Goal: Information Seeking & Learning: Understand process/instructions

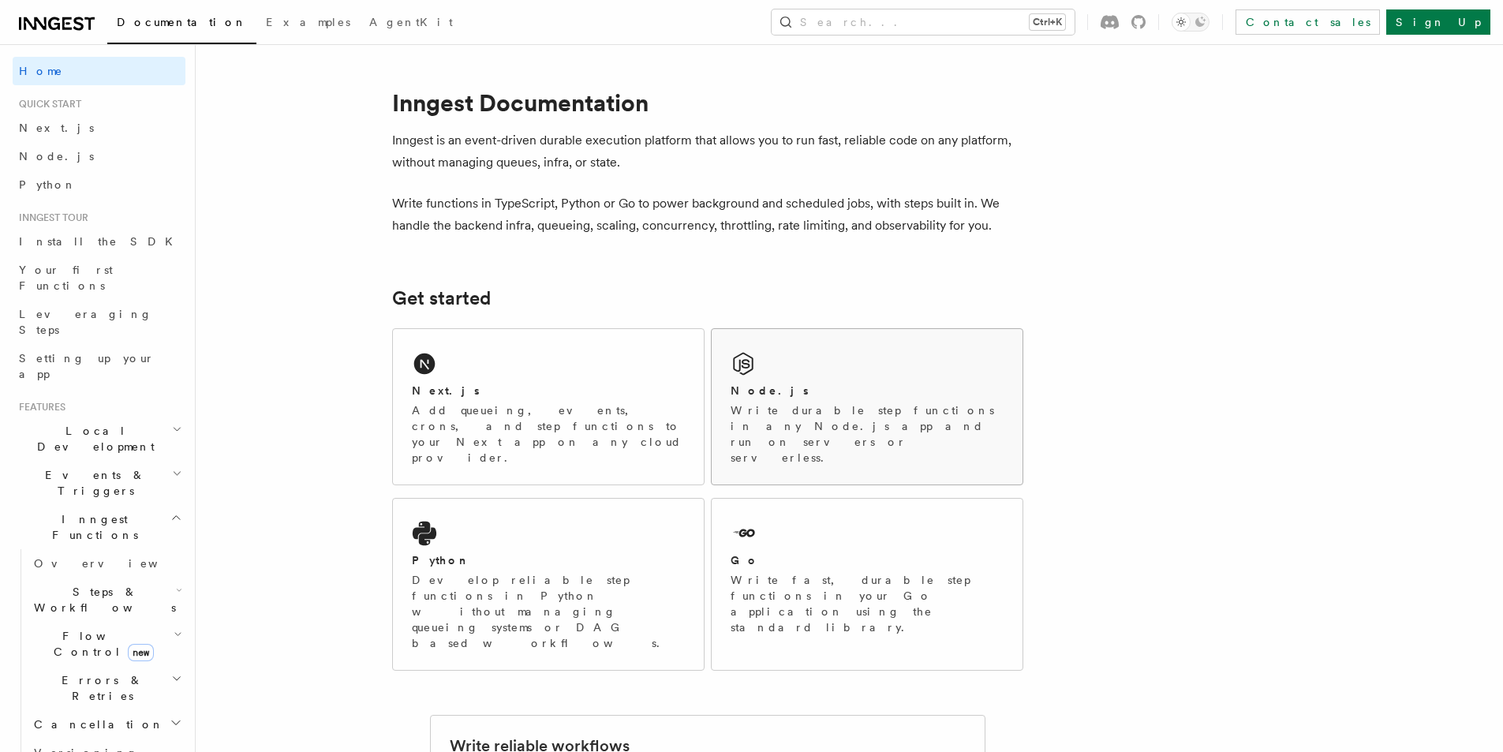
click at [771, 385] on div "Node.js" at bounding box center [867, 391] width 273 height 17
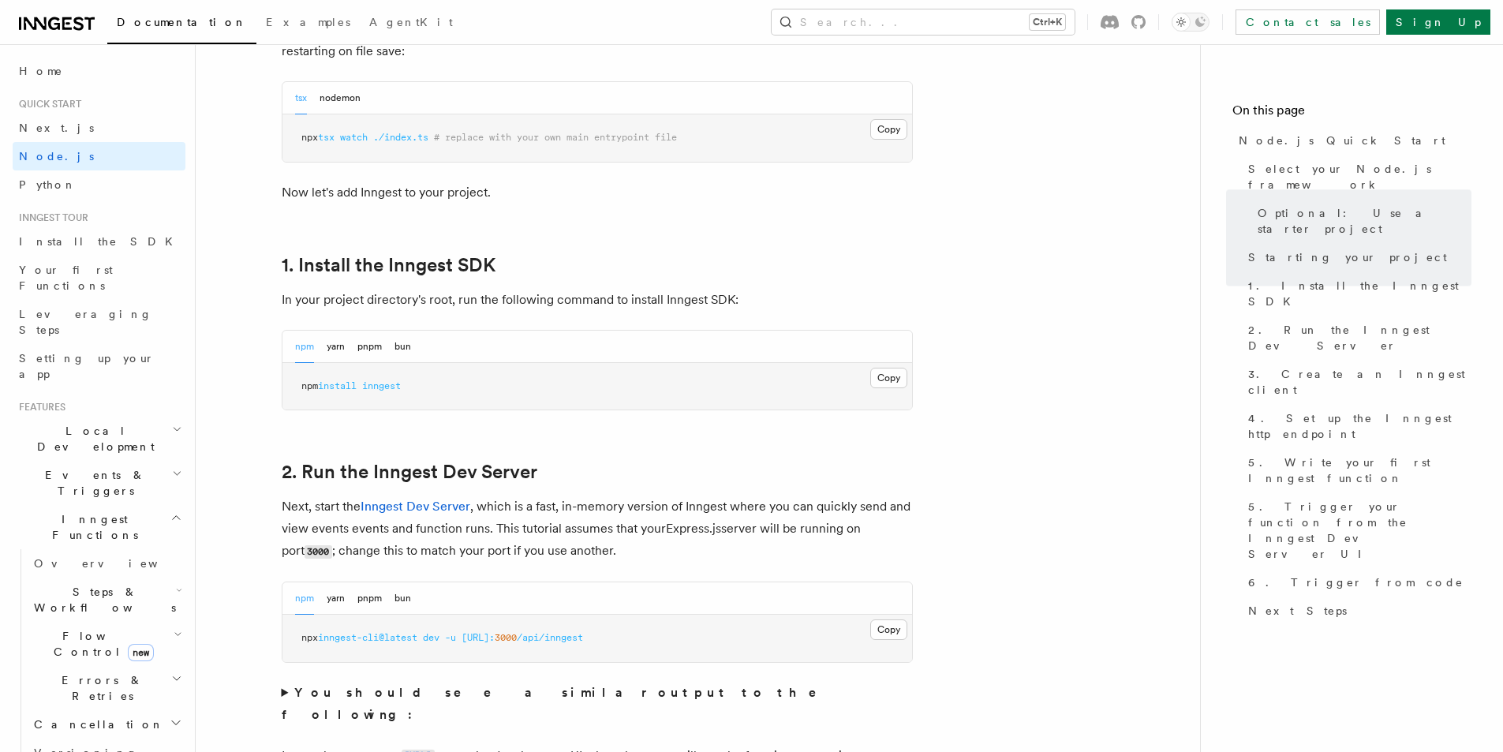
scroll to position [846, 0]
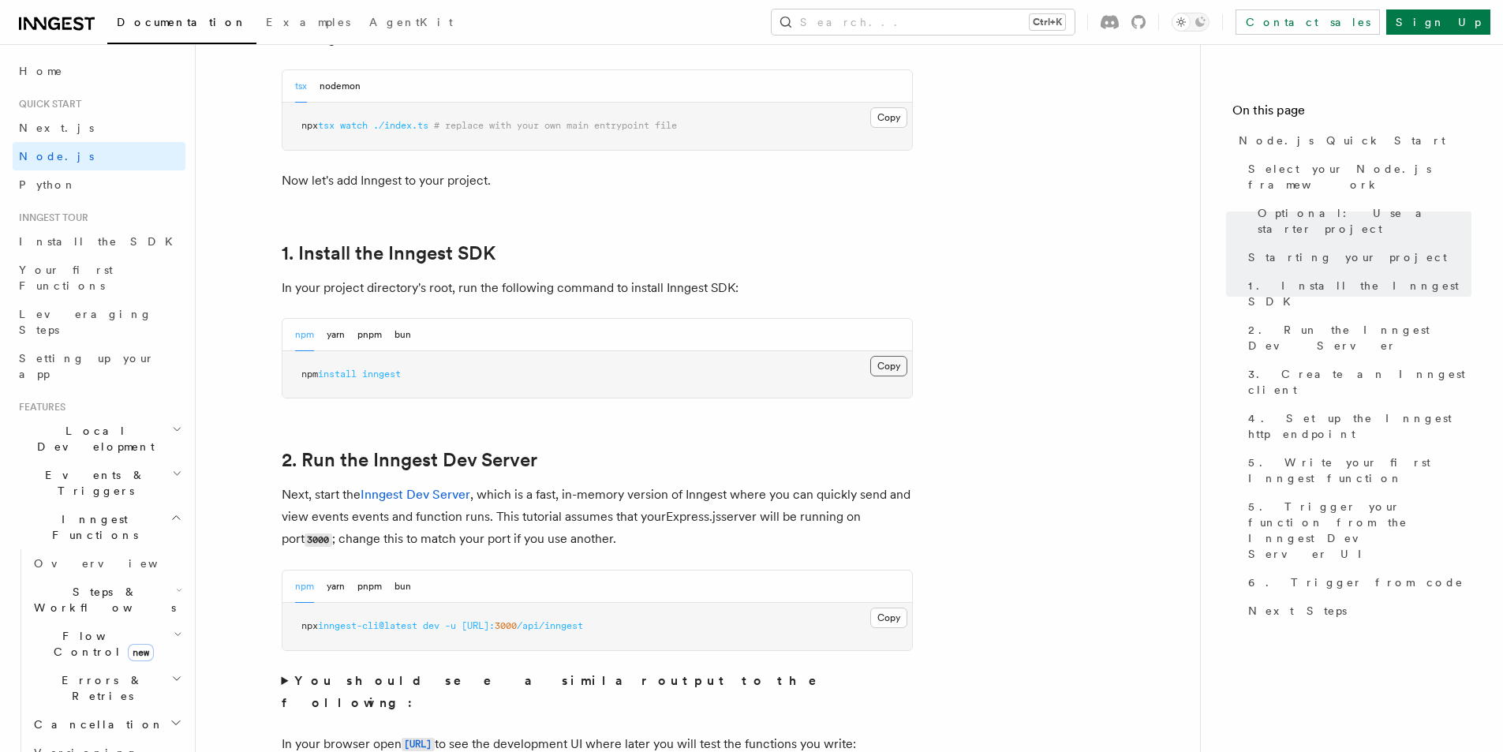
click at [882, 369] on button "Copy Copied" at bounding box center [888, 366] width 37 height 21
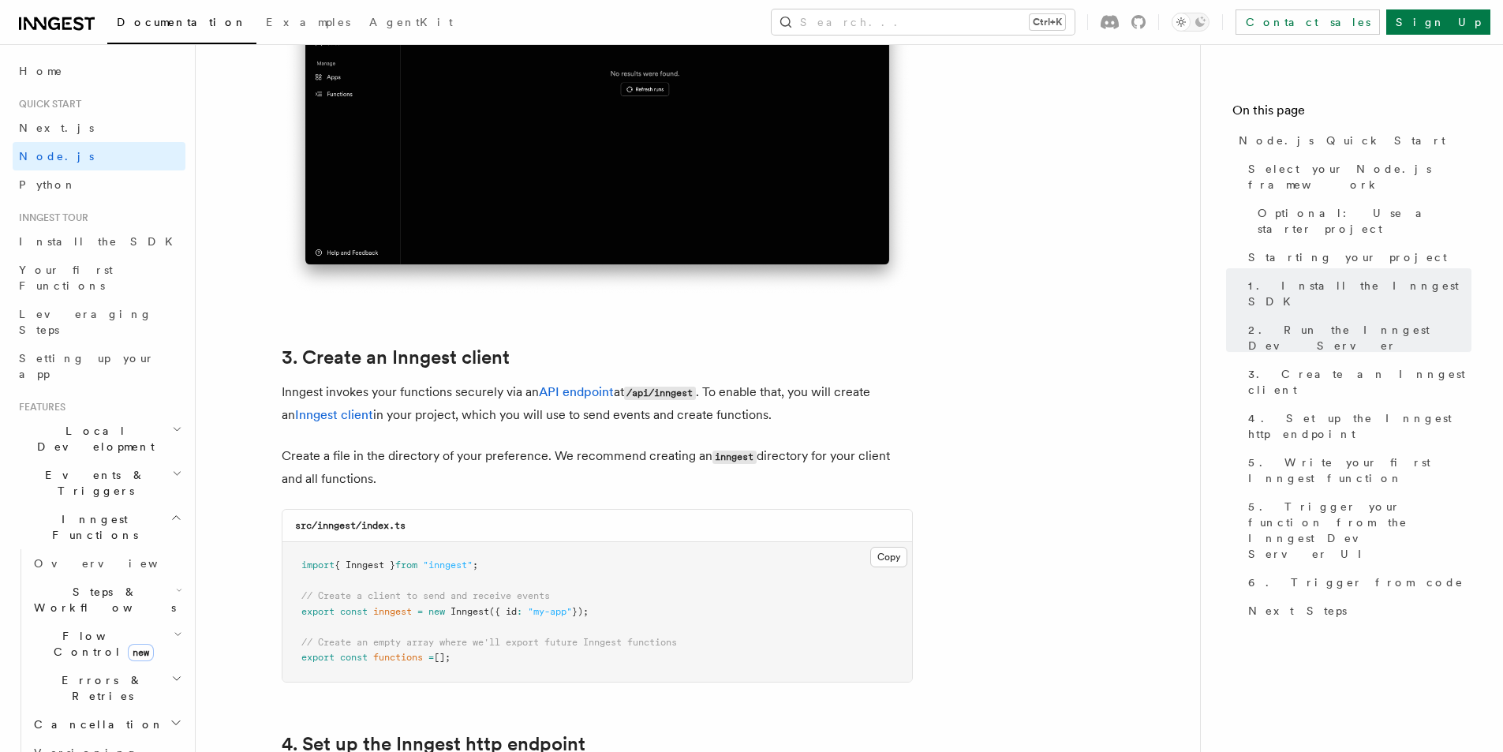
scroll to position [1821, 0]
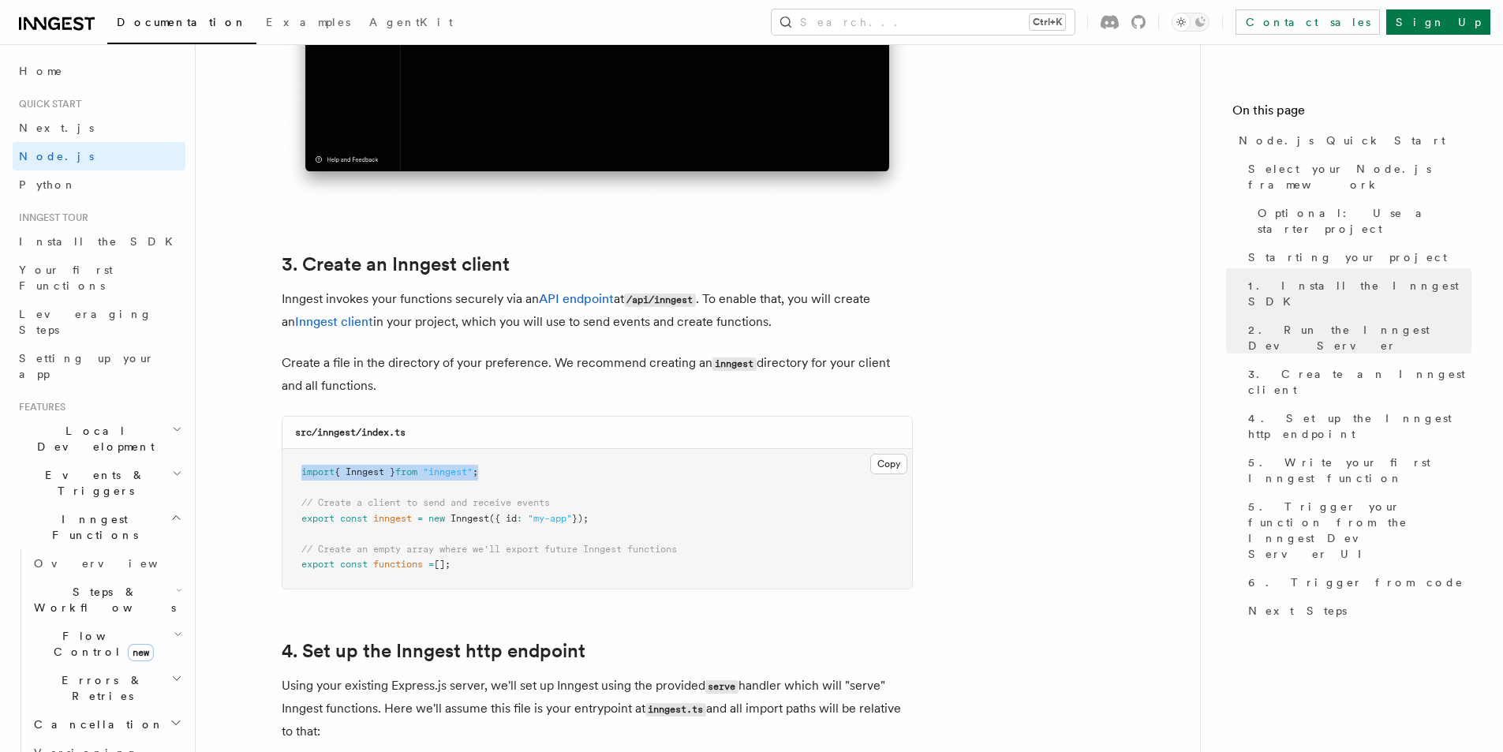
drag, startPoint x: 297, startPoint y: 472, endPoint x: 516, endPoint y: 479, distance: 218.6
click at [516, 479] on pre "import { Inngest } from "inngest" ; // Create a client to send and receive even…" at bounding box center [597, 519] width 630 height 140
copy span "import { Inngest } from "inngest" ;"
drag, startPoint x: 297, startPoint y: 519, endPoint x: 453, endPoint y: 506, distance: 155.9
click at [453, 506] on pre "import { Inngest } from "inngest" ; // Create a client to send and receive even…" at bounding box center [597, 519] width 630 height 140
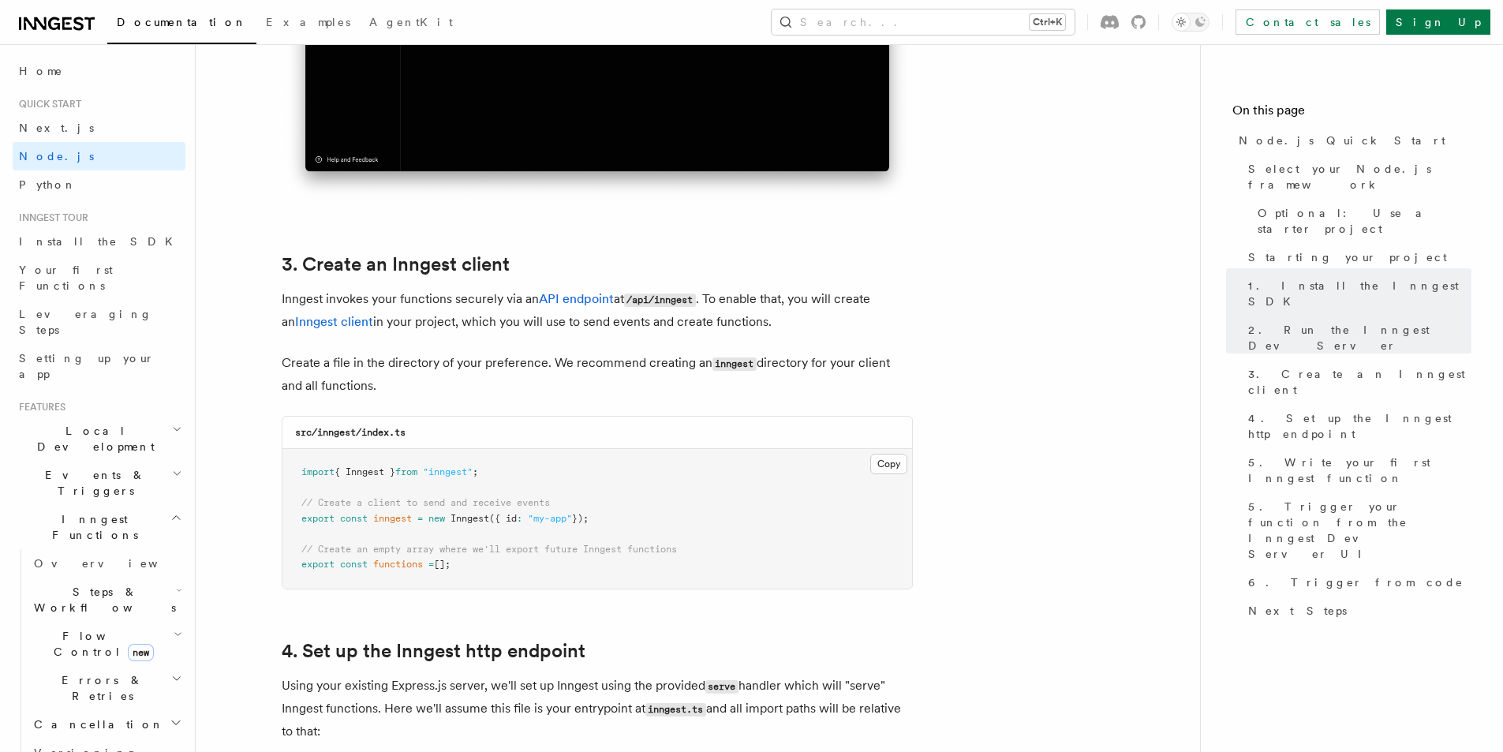
drag, startPoint x: 601, startPoint y: 513, endPoint x: 489, endPoint y: 500, distance: 112.7
click at [589, 513] on span "});" at bounding box center [580, 518] width 17 height 11
drag, startPoint x: 301, startPoint y: 497, endPoint x: 653, endPoint y: 518, distance: 352.4
click at [653, 518] on pre "import { Inngest } from "inngest" ; // Create a client to send and receive even…" at bounding box center [597, 519] width 630 height 140
copy code "// Create a client to send and receive events export const inngest = new Innges…"
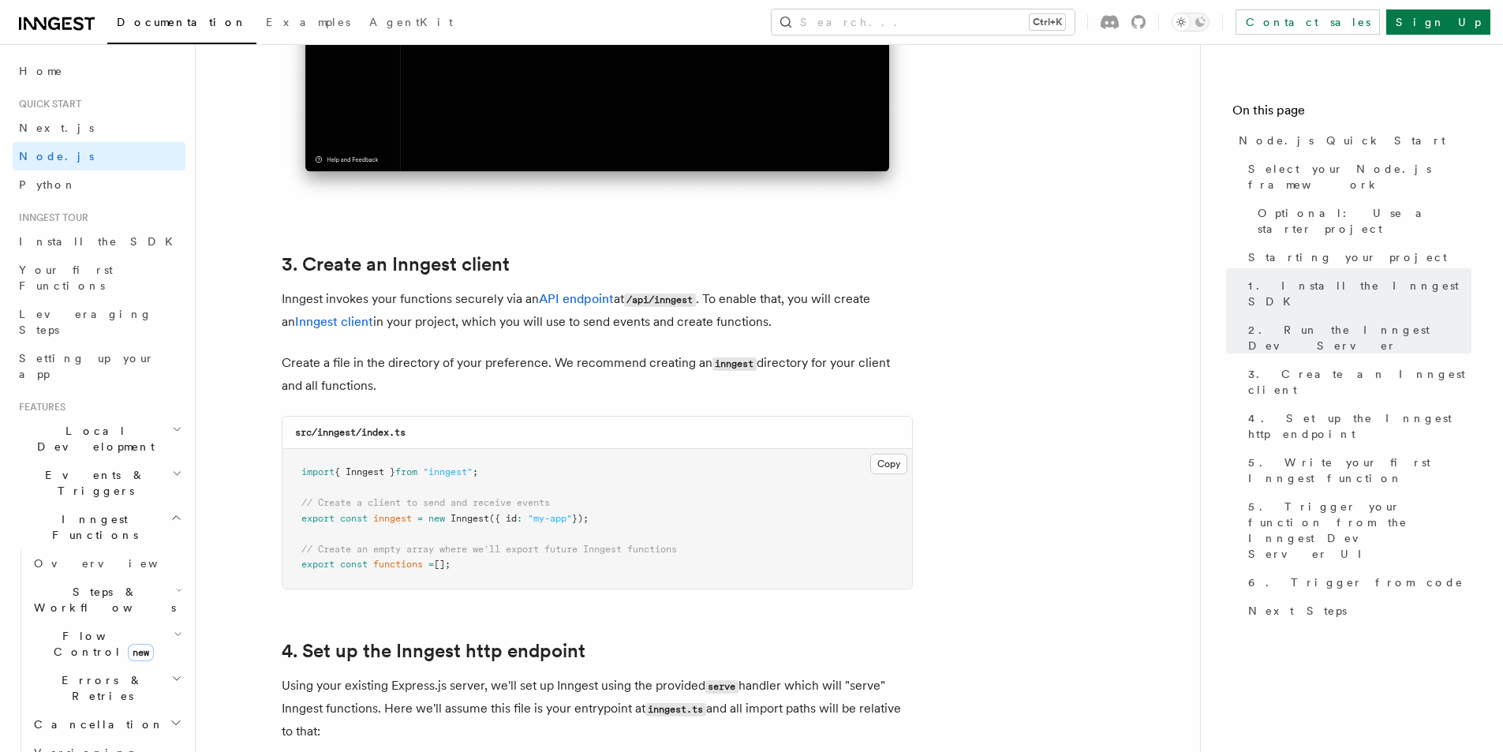
drag, startPoint x: 296, startPoint y: 544, endPoint x: 491, endPoint y: 562, distance: 195.7
click at [491, 562] on pre "import { Inngest } from "inngest" ; // Create a client to send and receive even…" at bounding box center [597, 519] width 630 height 140
copy code "// Create an empty array where we'll export future Inngest functions export con…"
click at [498, 569] on pre "import { Inngest } from "inngest" ; // Create a client to send and receive even…" at bounding box center [597, 519] width 630 height 140
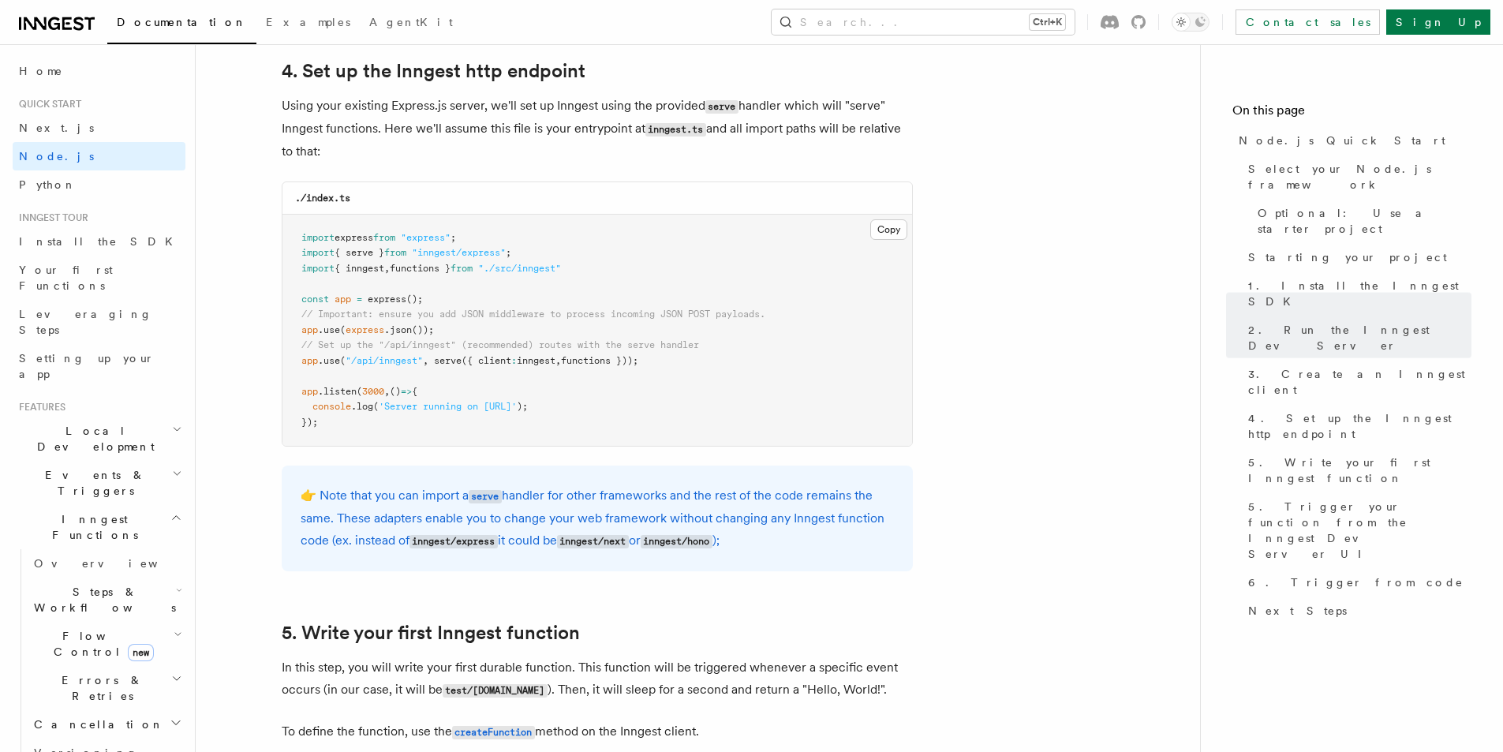
scroll to position [2470, 0]
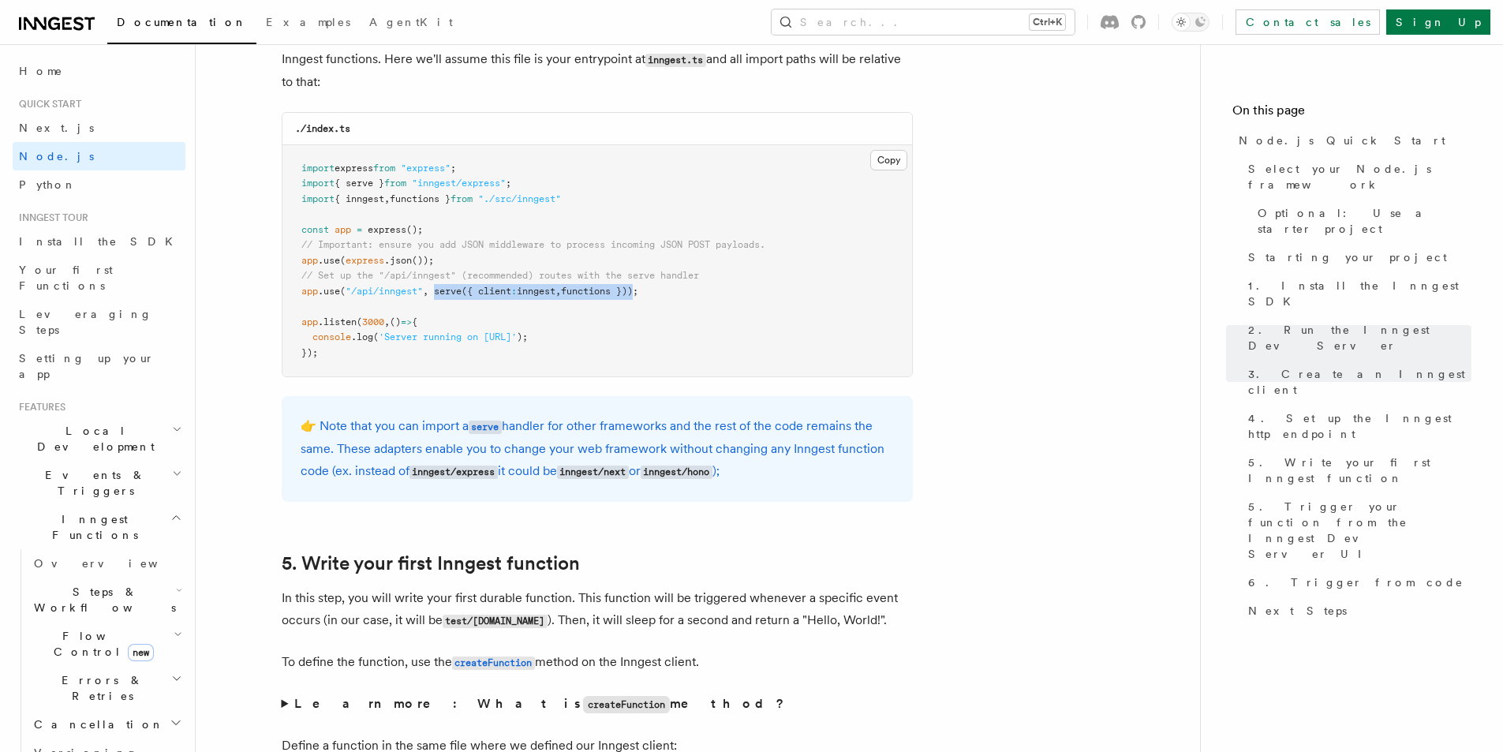
drag, startPoint x: 435, startPoint y: 291, endPoint x: 645, endPoint y: 296, distance: 209.9
click at [638, 296] on span "app .use ( "/api/inngest" , serve ({ client : inngest , functions }));" at bounding box center [469, 291] width 337 height 11
copy span "serve ({ client : inngest , functions })"
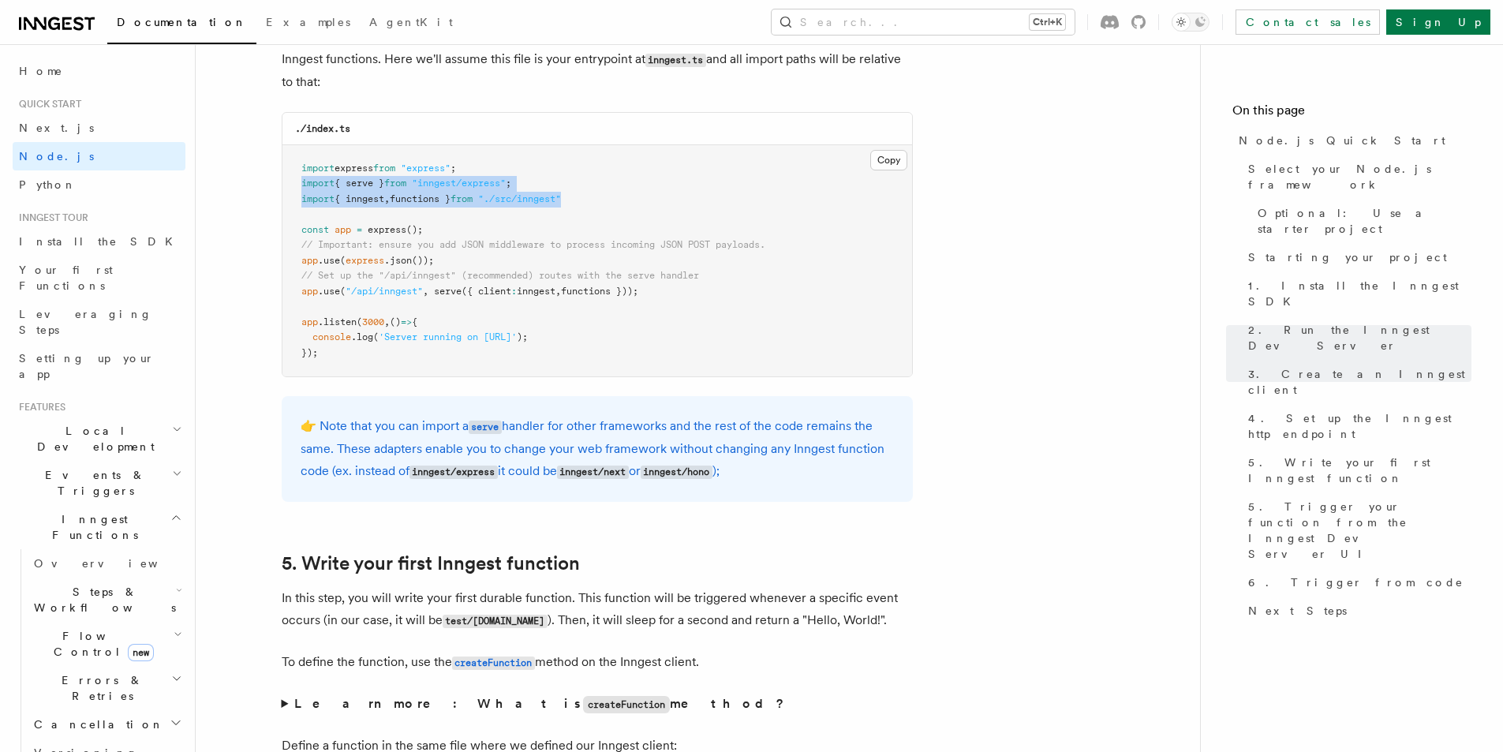
drag, startPoint x: 295, startPoint y: 184, endPoint x: 636, endPoint y: 204, distance: 341.4
click at [636, 204] on pre "import express from "express" ; import { serve } from "inngest/express" ; impor…" at bounding box center [597, 261] width 630 height 232
copy code "import { serve } from "inngest/express" ; import { inngest , functions } from "…"
